Goal: Task Accomplishment & Management: Manage account settings

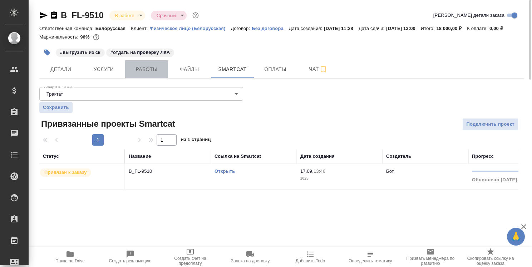
click at [153, 74] on span "Работы" at bounding box center [146, 69] width 34 height 9
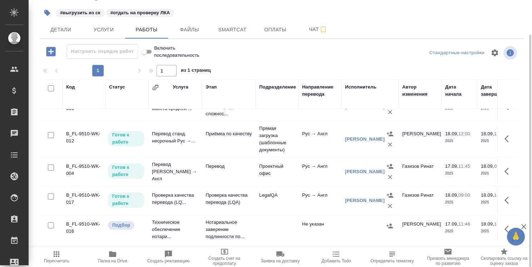
scroll to position [54, 0]
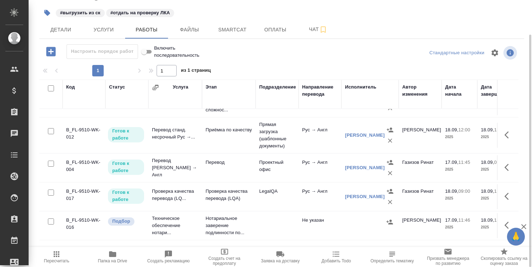
click at [498, 191] on td at bounding box center [507, 196] width 21 height 25
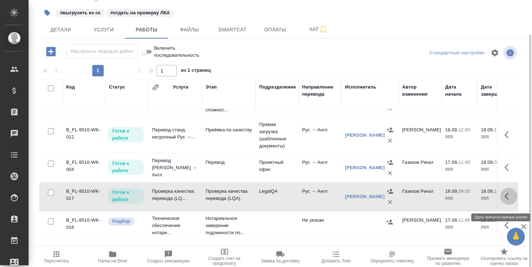
click at [504, 198] on icon "button" at bounding box center [508, 196] width 9 height 9
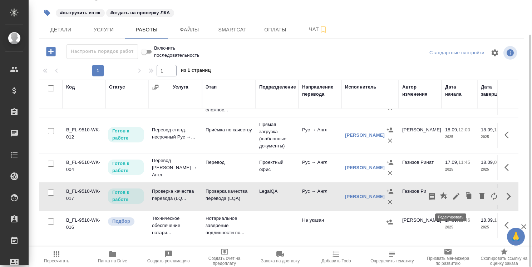
click at [452, 199] on icon "button" at bounding box center [456, 196] width 9 height 9
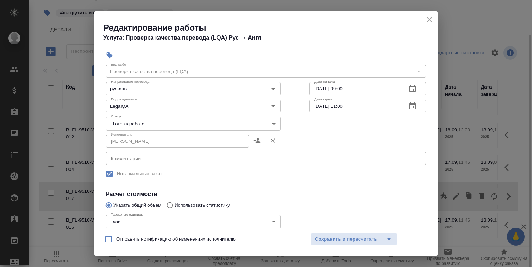
scroll to position [0, 0]
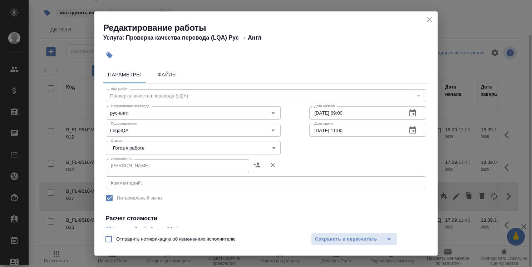
click at [199, 147] on body "🙏 .cls-1 fill:#fff; AWATERA [PERSON_NAME] Спецификации Заказы 0 Чаты Todo Проек…" at bounding box center [266, 133] width 532 height 267
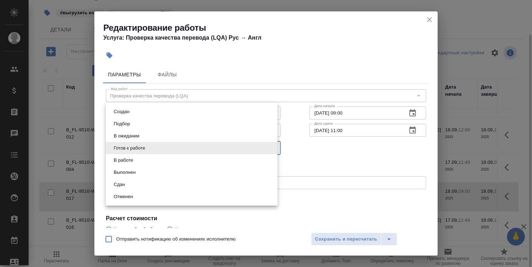
click at [195, 183] on li "Сдан" at bounding box center [192, 185] width 172 height 12
type input "closed"
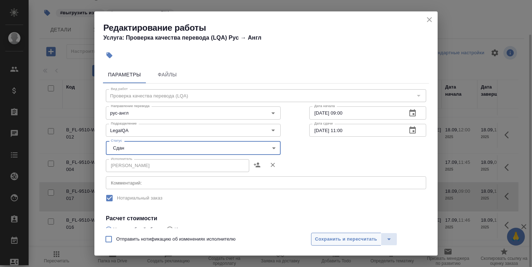
click at [339, 237] on span "Сохранить и пересчитать" at bounding box center [346, 240] width 62 height 8
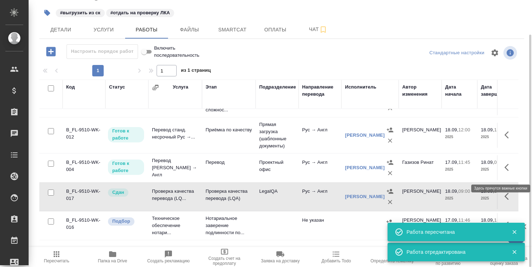
click at [504, 167] on icon "button" at bounding box center [508, 167] width 9 height 9
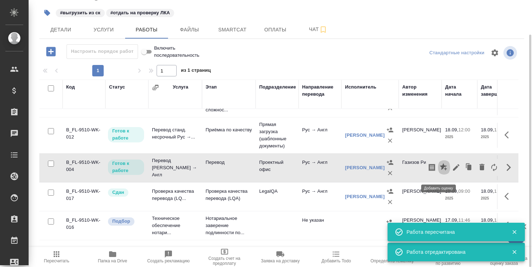
click at [440, 170] on icon "button" at bounding box center [443, 166] width 7 height 7
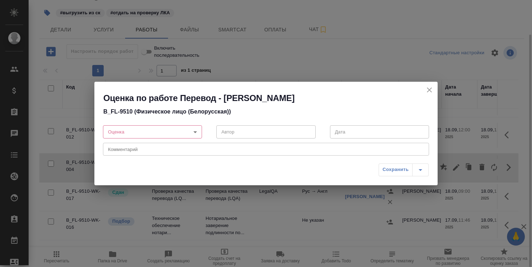
click at [196, 132] on body "🙏 .cls-1 fill:#fff; AWATERA [PERSON_NAME] Спецификации Заказы 0 Чаты Todo Проек…" at bounding box center [266, 133] width 532 height 267
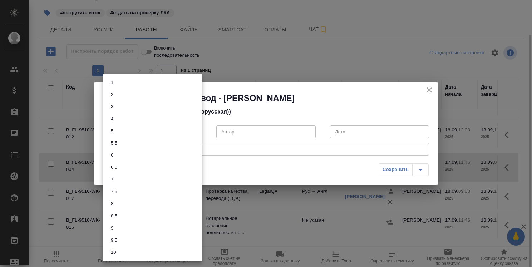
click at [168, 177] on li "7" at bounding box center [152, 180] width 99 height 12
type input "7"
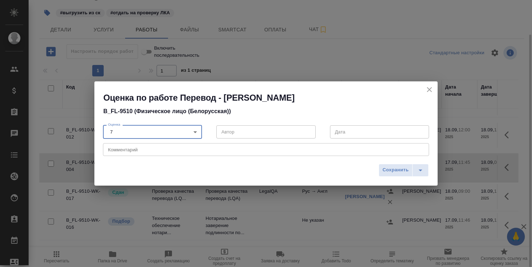
click at [182, 150] on textarea at bounding box center [266, 149] width 316 height 5
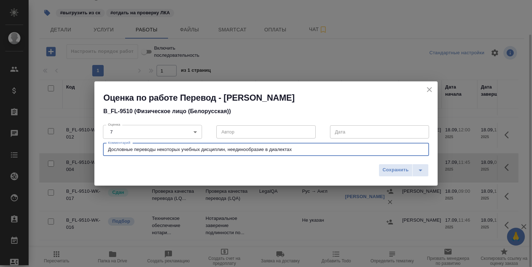
click at [232, 149] on textarea "Дословные переводы некоторых учебных дисциплин, неединообразие в диалектах" at bounding box center [266, 149] width 316 height 5
click at [283, 149] on textarea "Дословные переводы некоторых учебных дисциплин, отсутствие единообразие в диале…" at bounding box center [266, 149] width 316 height 5
click at [315, 151] on textarea "Дословные переводы некоторых учебных дисциплин, отсутствие единообразия в диале…" at bounding box center [266, 149] width 316 height 5
type textarea "Дословные переводы некоторых учебных дисциплин, отсутствие единообразия в диале…"
click at [133, 130] on body "🙏 .cls-1 fill:#fff; AWATERA [PERSON_NAME] Спецификации Заказы 0 Чаты Todo Проек…" at bounding box center [266, 133] width 532 height 267
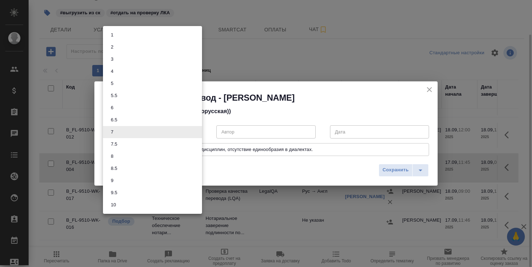
click at [132, 141] on li "7.5" at bounding box center [152, 144] width 99 height 12
type input "7.5"
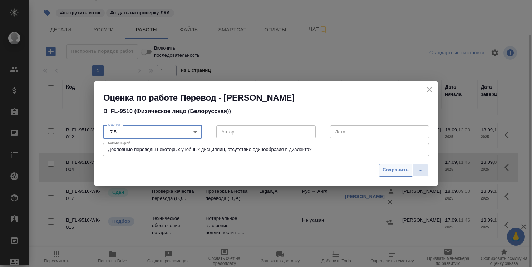
click at [398, 171] on span "Сохранить" at bounding box center [396, 170] width 26 height 8
